Goal: Information Seeking & Learning: Understand process/instructions

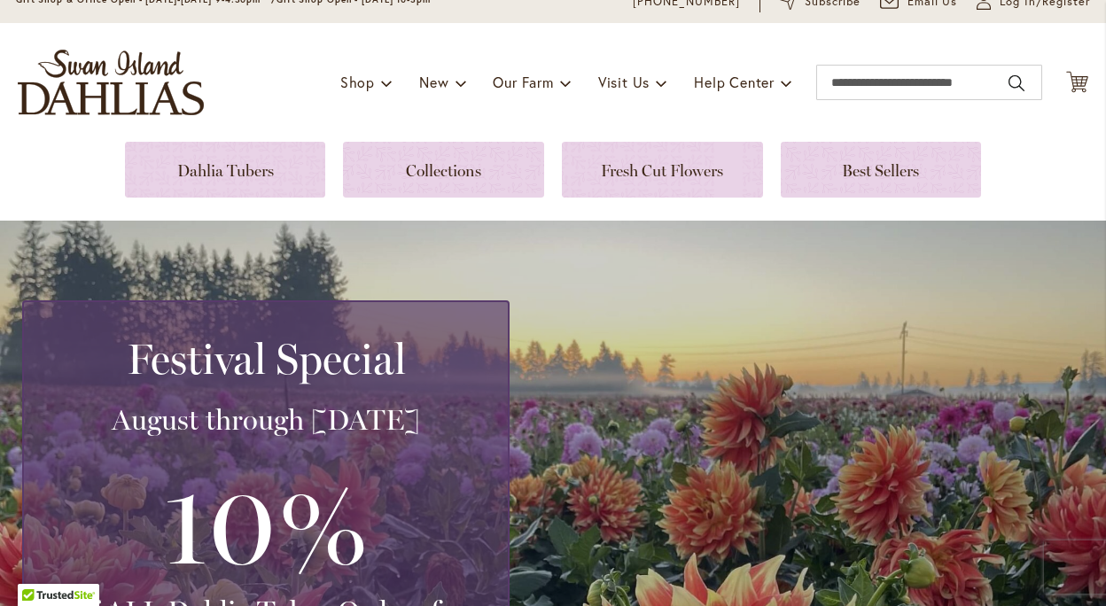
scroll to position [61, 0]
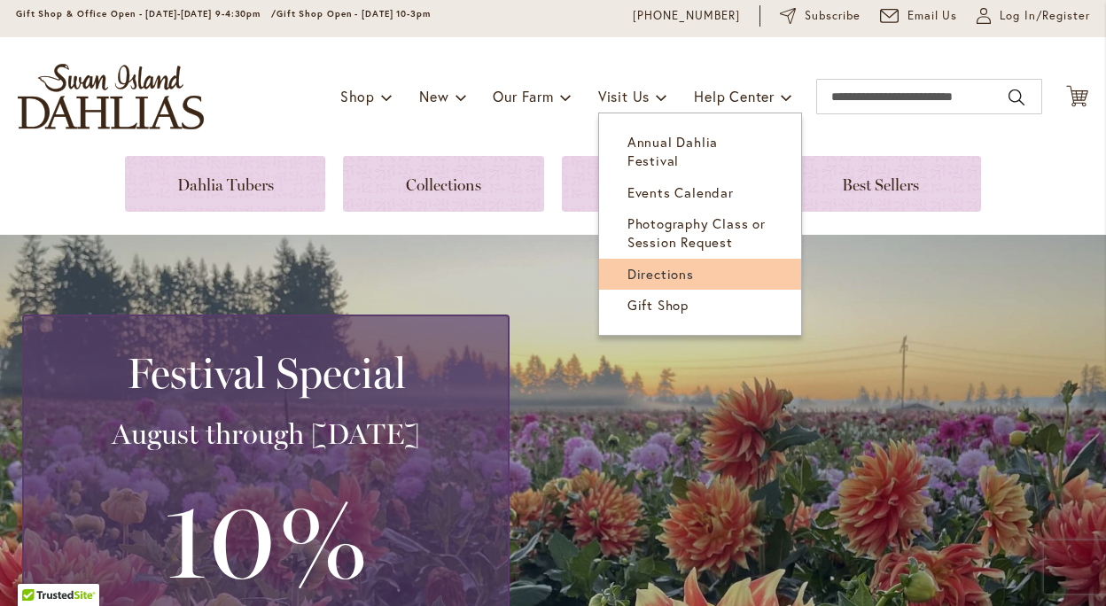
click at [627, 265] on span "Directions" at bounding box center [660, 274] width 66 height 18
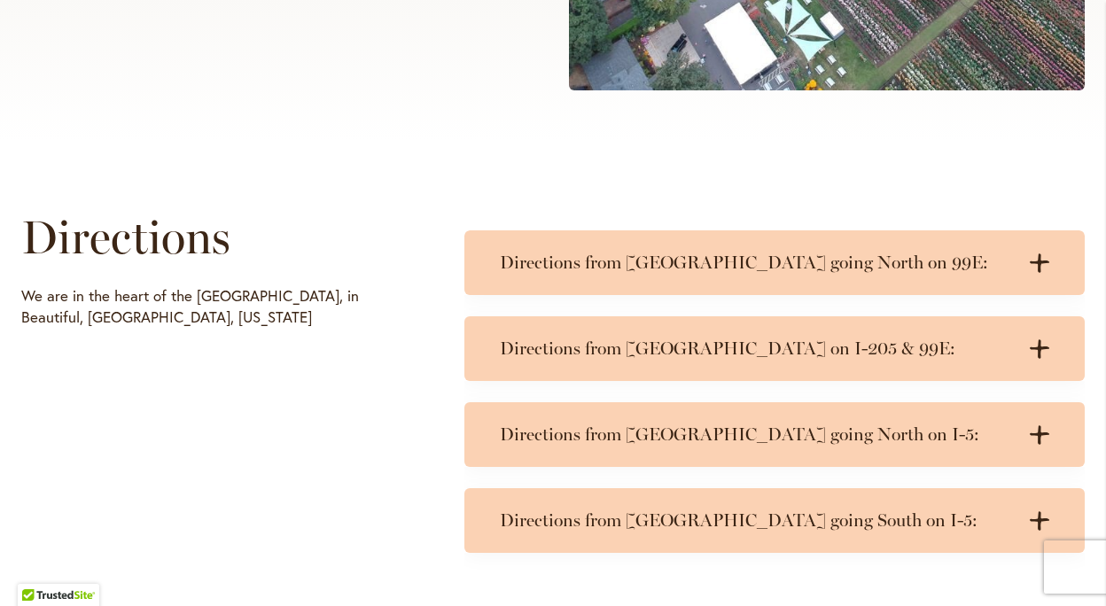
scroll to position [709, 0]
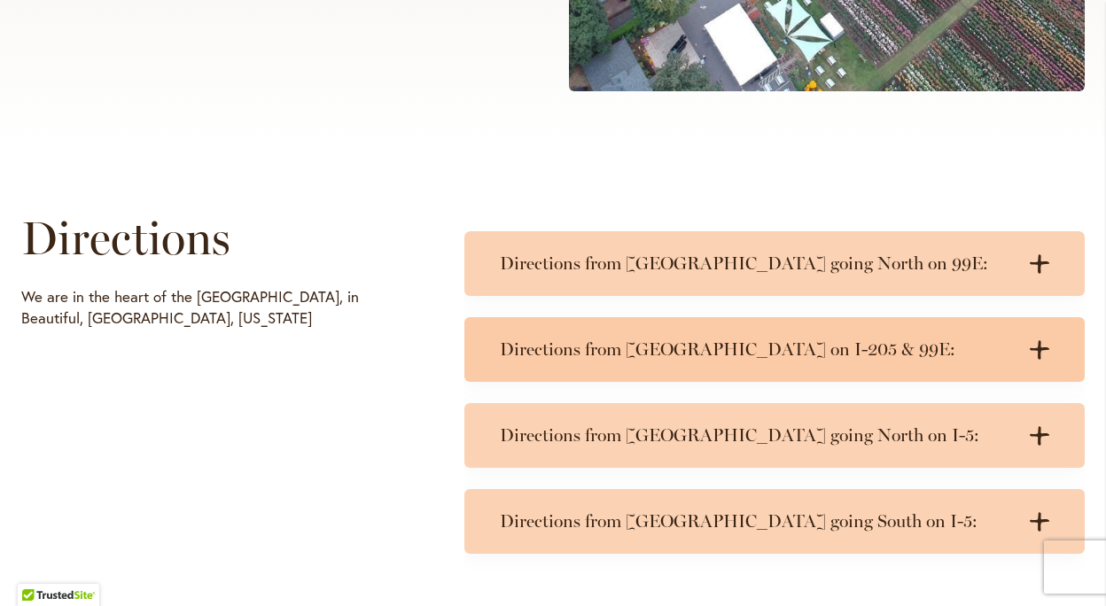
click at [952, 337] on div "Directions from [GEOGRAPHIC_DATA] on I-205 & 99E: .cls-1 { fill: #3c2616; strok…" at bounding box center [774, 349] width 620 height 65
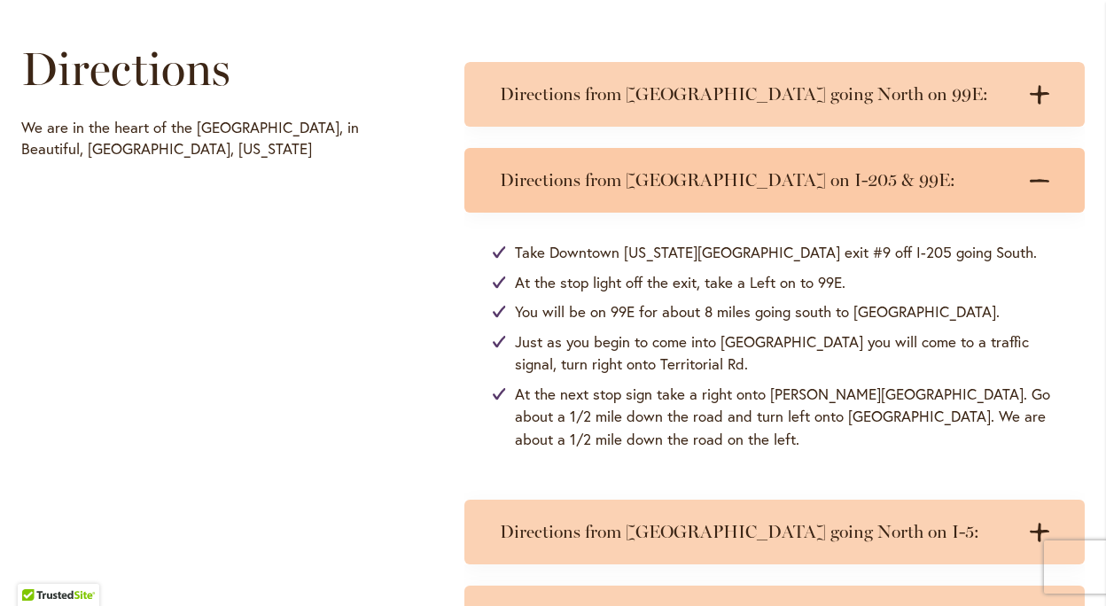
scroll to position [886, 0]
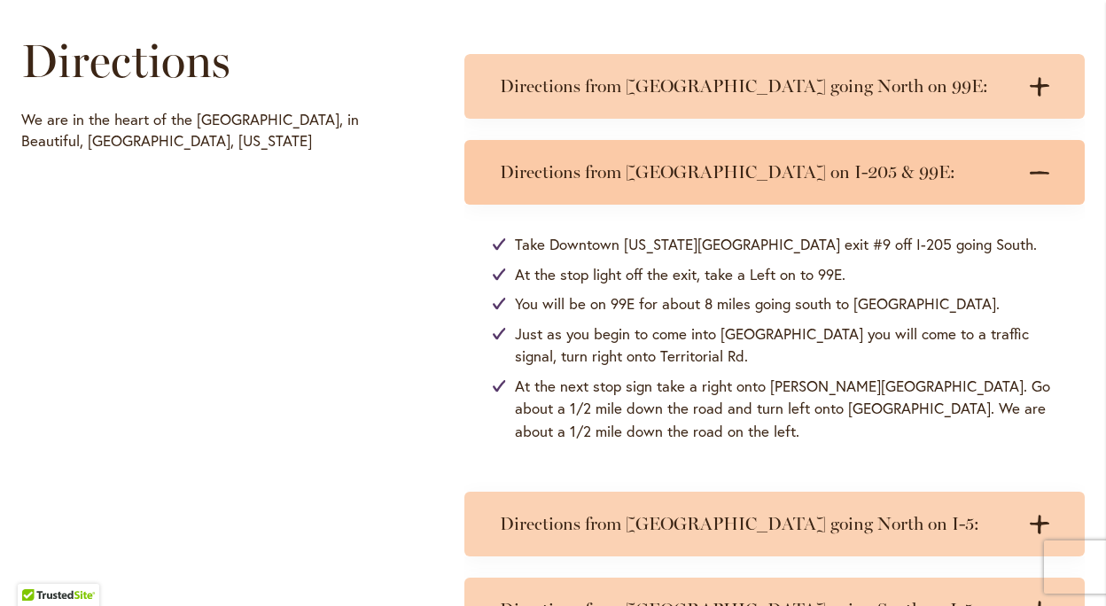
click at [1046, 166] on div "Directions from [GEOGRAPHIC_DATA] on I-205 & 99E: .cls-1 { fill: #3c2616; strok…" at bounding box center [774, 172] width 620 height 65
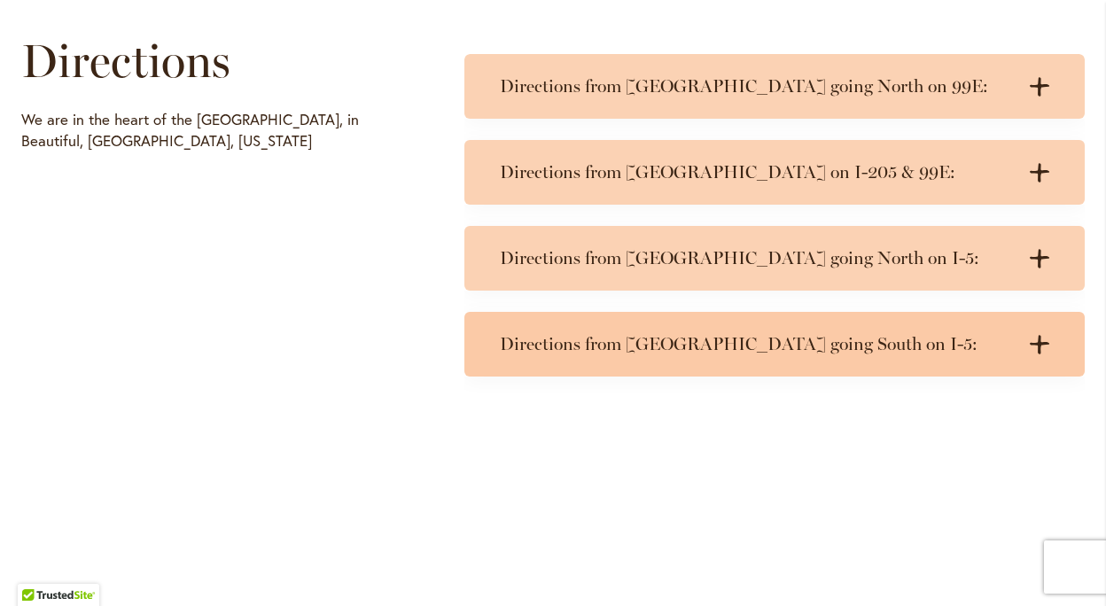
click at [952, 344] on h3 "Directions from [GEOGRAPHIC_DATA] going South on I-5:" at bounding box center [757, 344] width 514 height 22
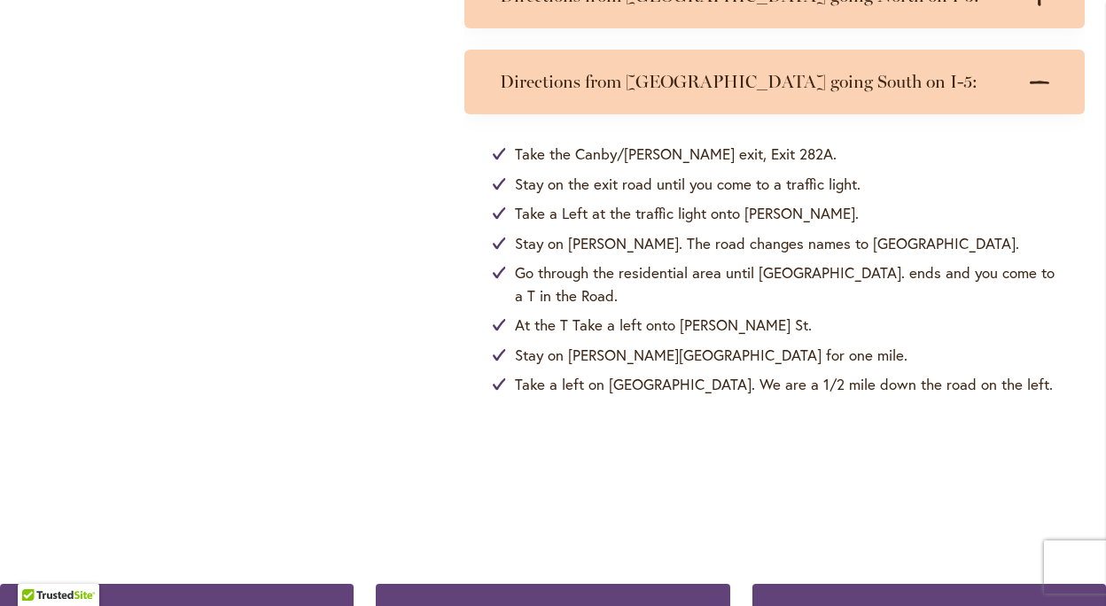
scroll to position [1152, 0]
